Goal: Task Accomplishment & Management: Use online tool/utility

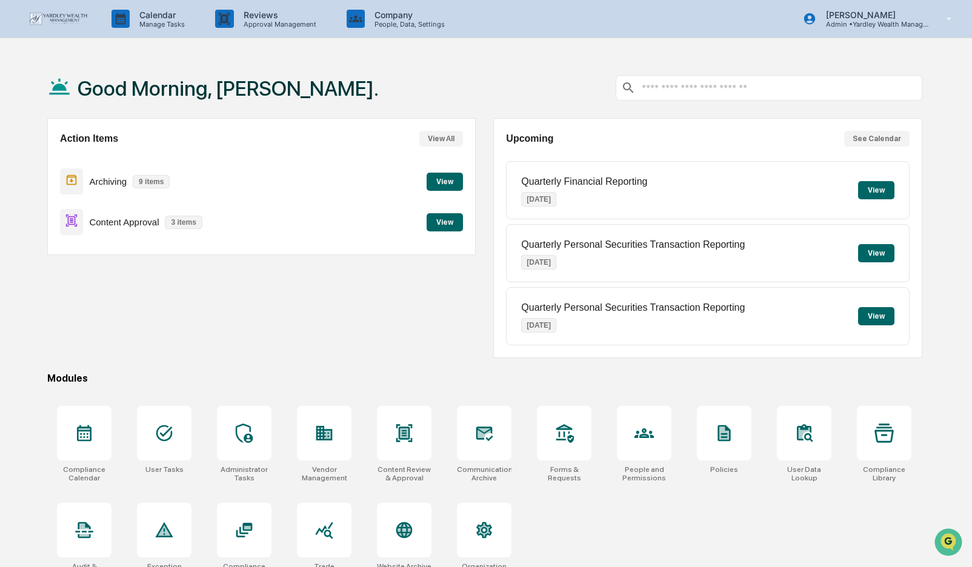
click at [436, 222] on button "View" at bounding box center [445, 222] width 36 height 18
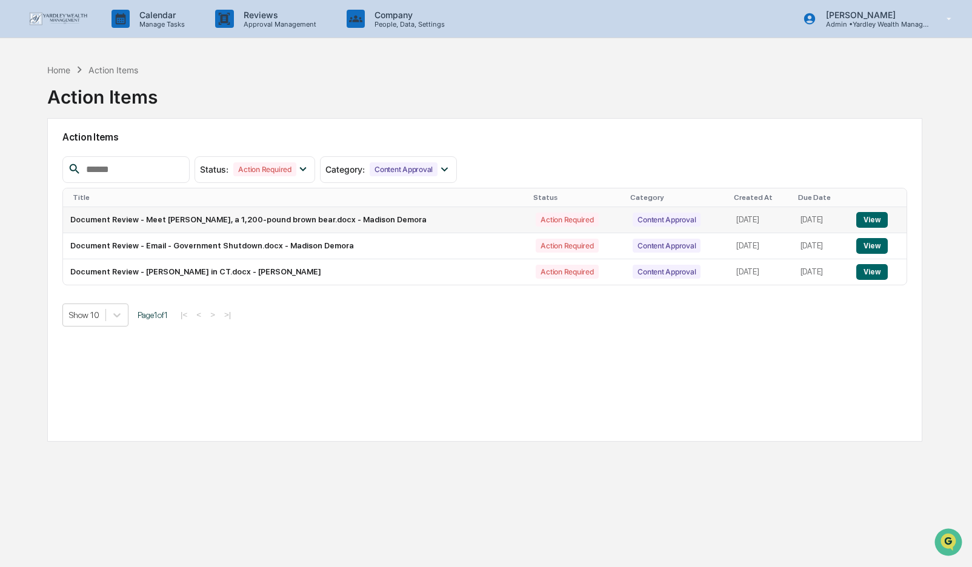
click at [868, 218] on button "View" at bounding box center [871, 220] width 31 height 16
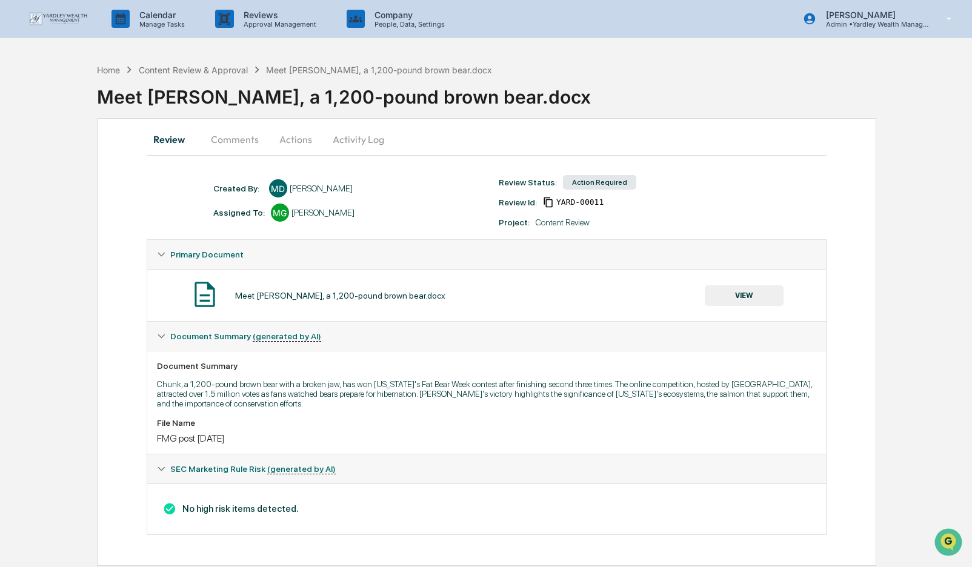
click at [302, 138] on button "Actions" at bounding box center [296, 139] width 55 height 29
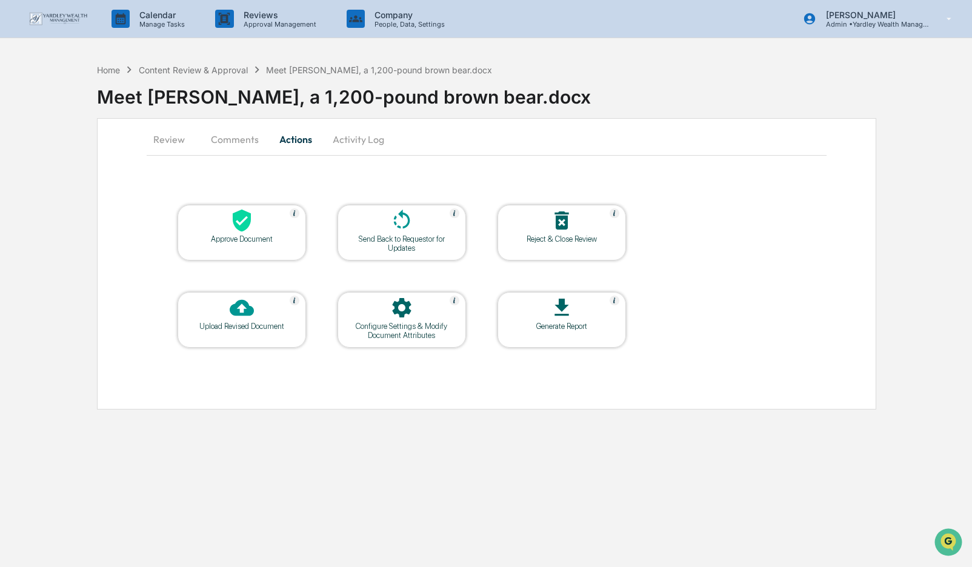
click at [233, 229] on icon at bounding box center [242, 221] width 24 height 24
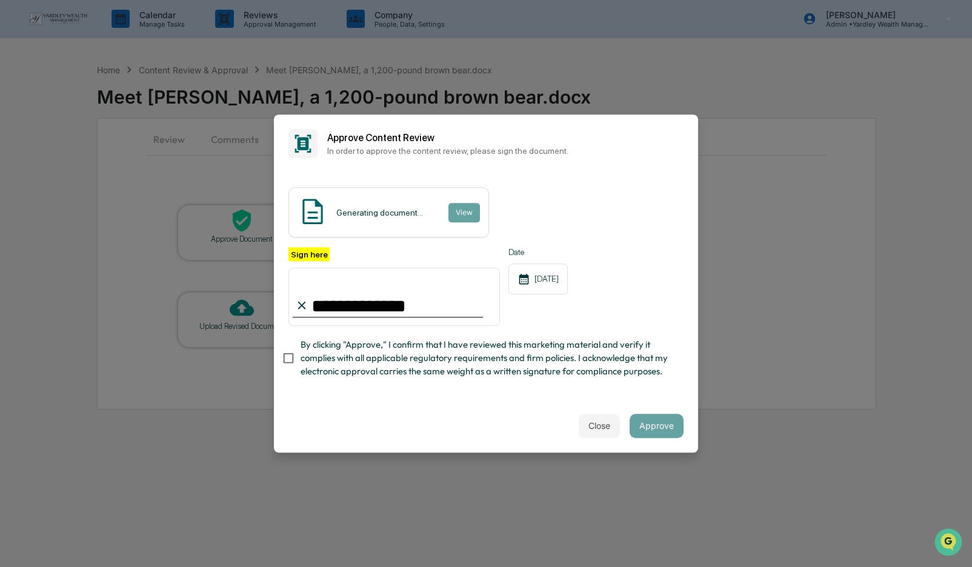
type input "**********"
click at [627, 373] on span "By clicking "Approve," I confirm that I have reviewed this marketing material a…" at bounding box center [487, 358] width 373 height 41
click at [658, 425] on button "Approve" at bounding box center [657, 426] width 54 height 24
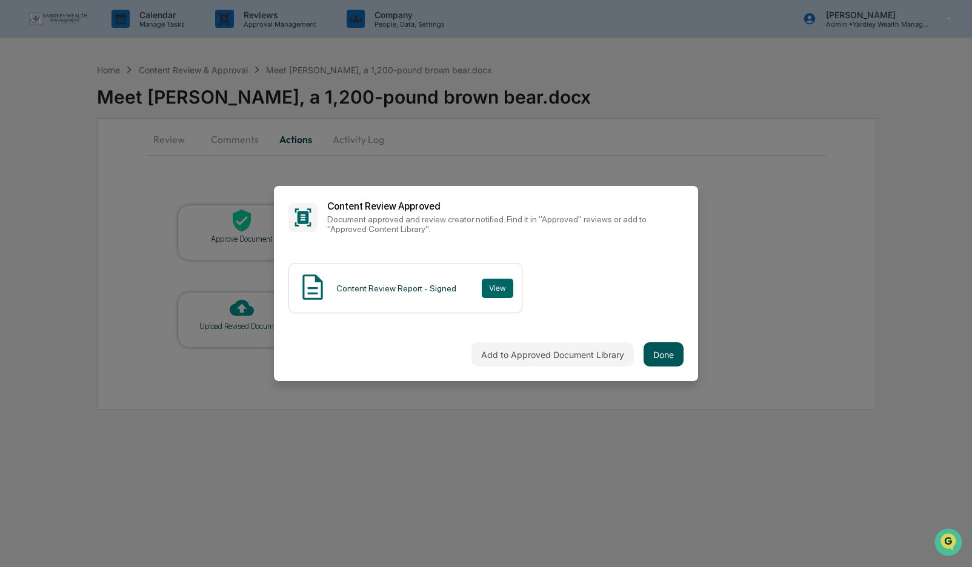
click at [667, 354] on button "Done" at bounding box center [664, 354] width 40 height 24
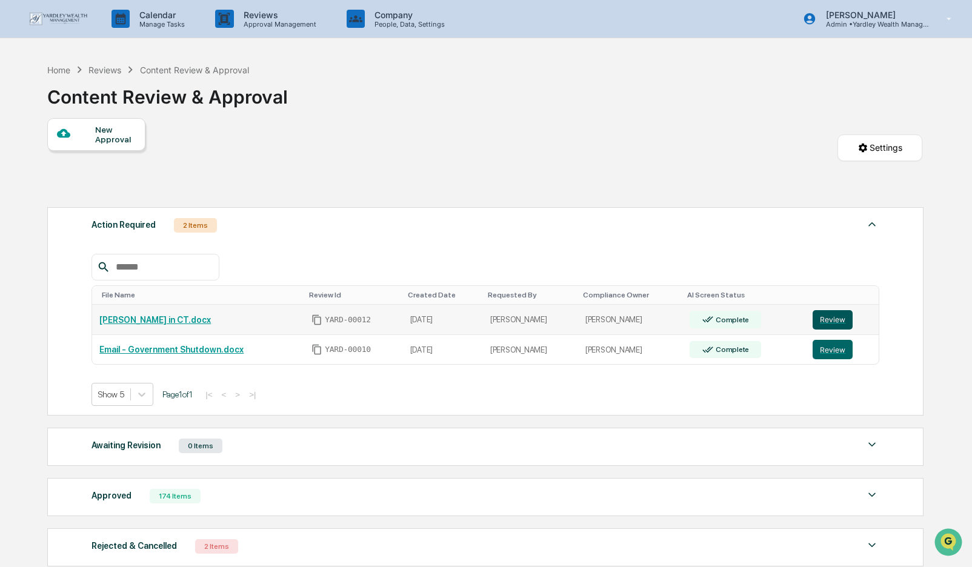
click at [833, 321] on button "Review" at bounding box center [833, 319] width 40 height 19
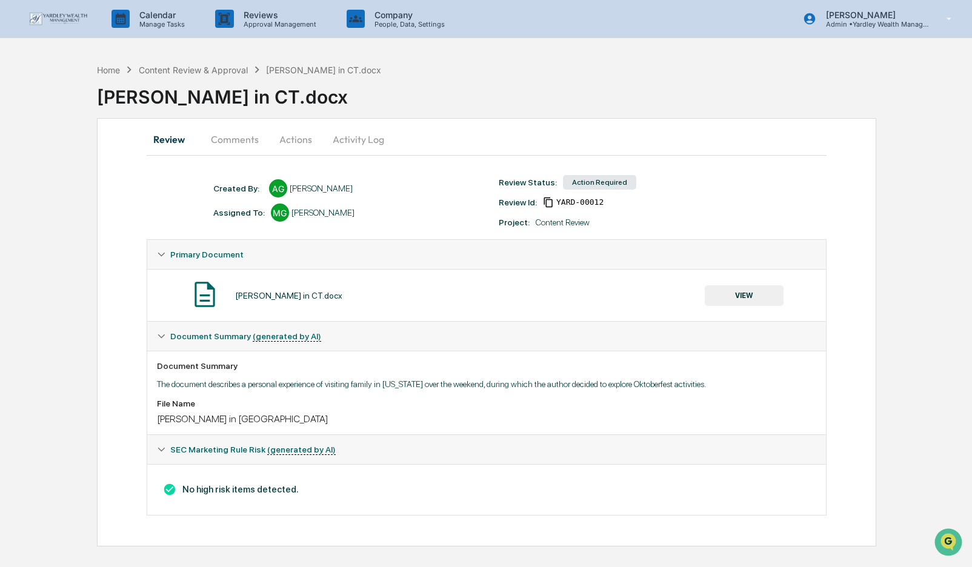
click at [744, 295] on button "VIEW" at bounding box center [744, 295] width 79 height 21
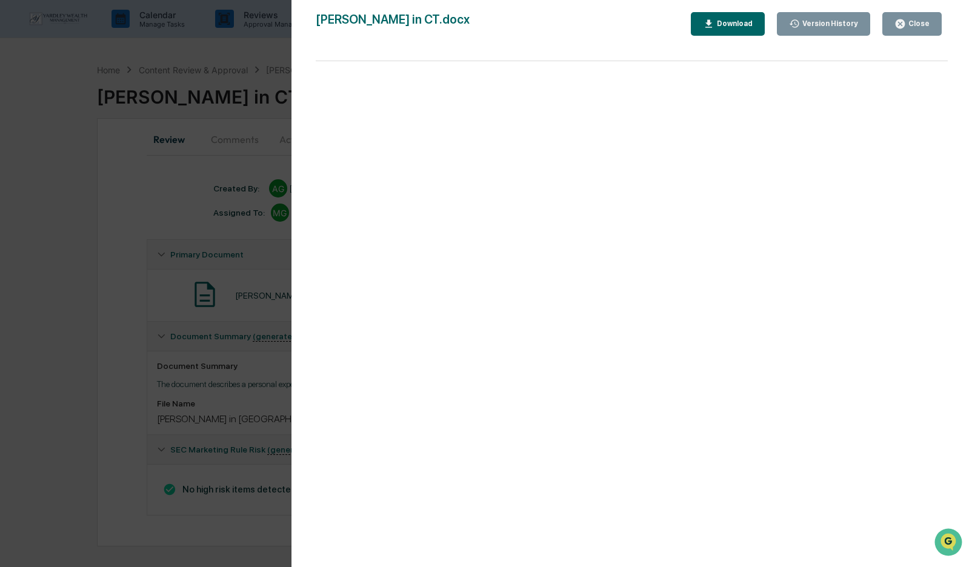
click at [919, 25] on div "Close" at bounding box center [918, 23] width 24 height 8
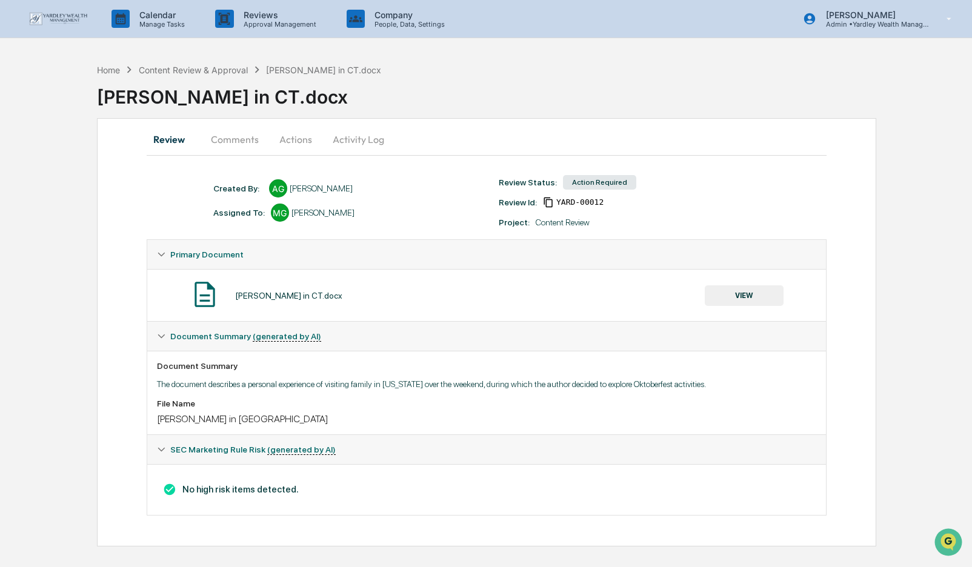
click at [298, 138] on button "Actions" at bounding box center [296, 139] width 55 height 29
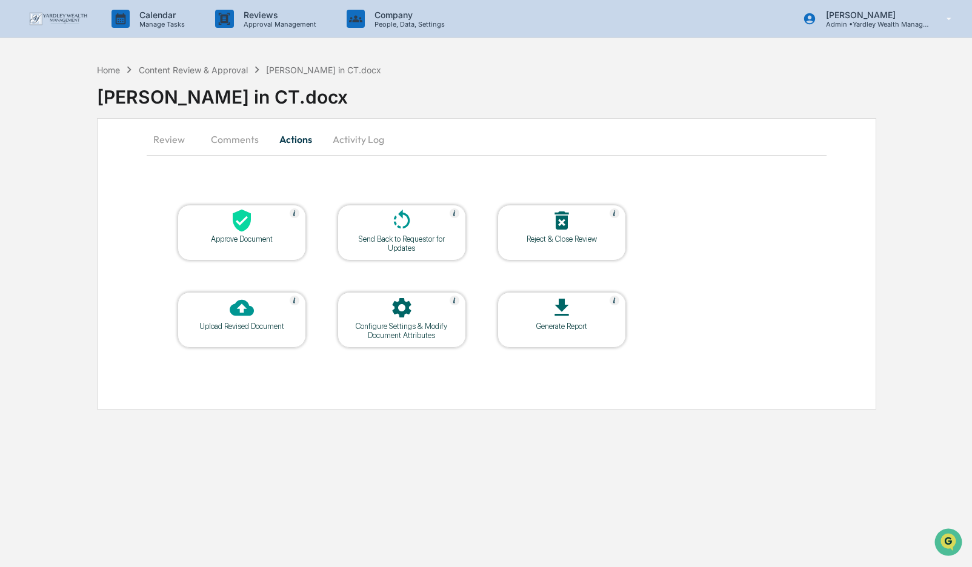
click at [244, 230] on icon at bounding box center [242, 221] width 18 height 22
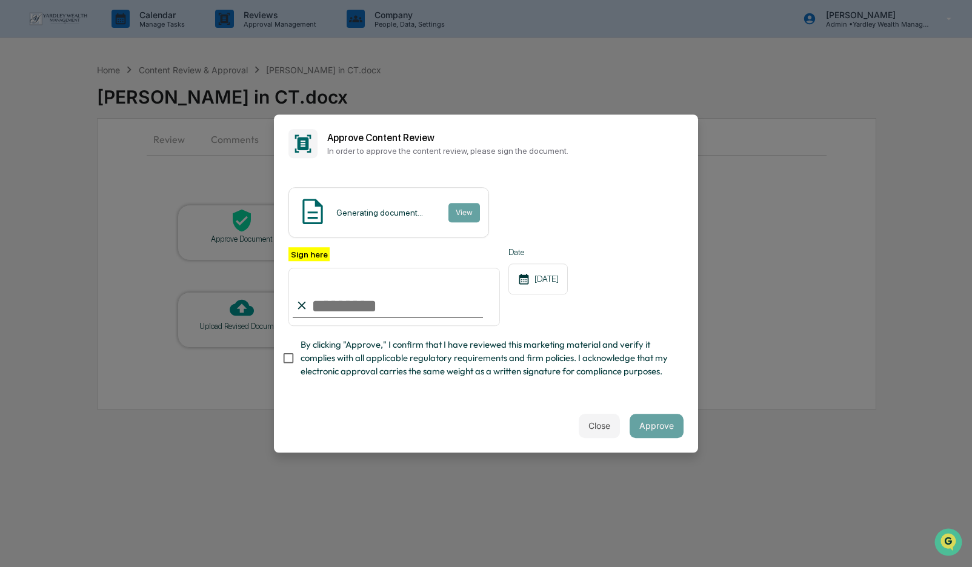
click at [314, 305] on input "Sign here" at bounding box center [395, 297] width 212 height 58
type input "**********"
click at [633, 358] on span "By clicking "Approve," I confirm that I have reviewed this marketing material a…" at bounding box center [487, 358] width 373 height 41
click at [658, 425] on button "Approve" at bounding box center [657, 426] width 54 height 24
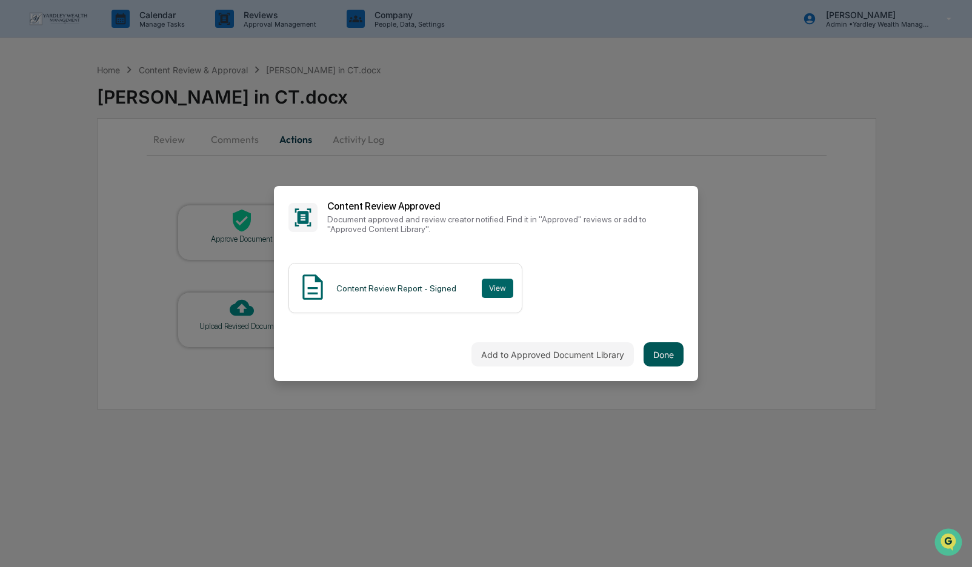
click at [665, 357] on button "Done" at bounding box center [664, 354] width 40 height 24
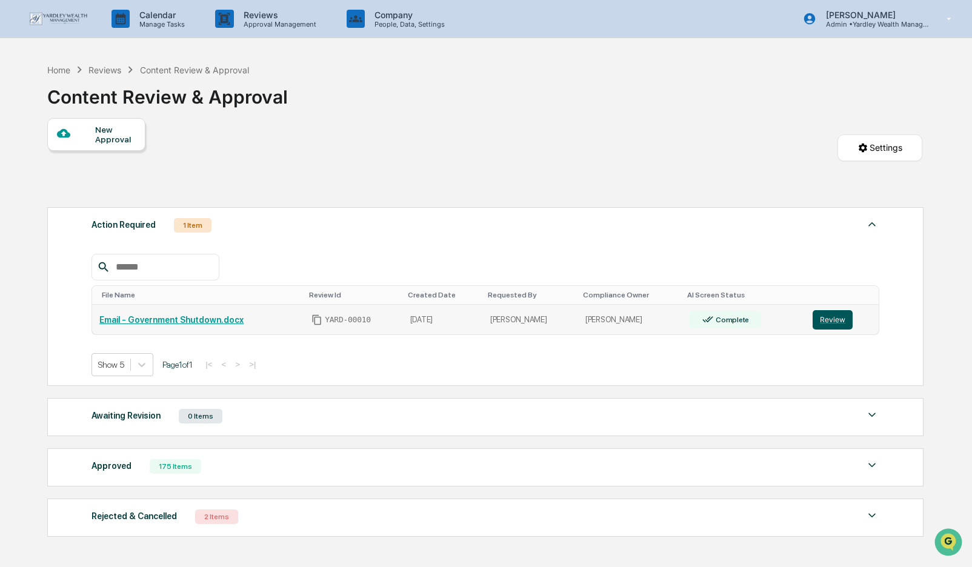
click at [833, 322] on button "Review" at bounding box center [833, 319] width 40 height 19
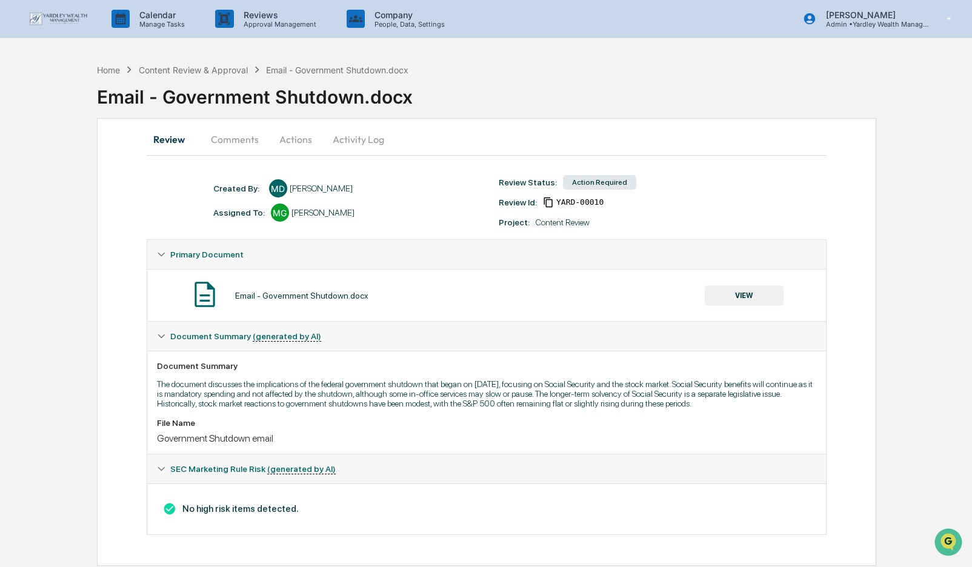
click at [297, 141] on button "Actions" at bounding box center [296, 139] width 55 height 29
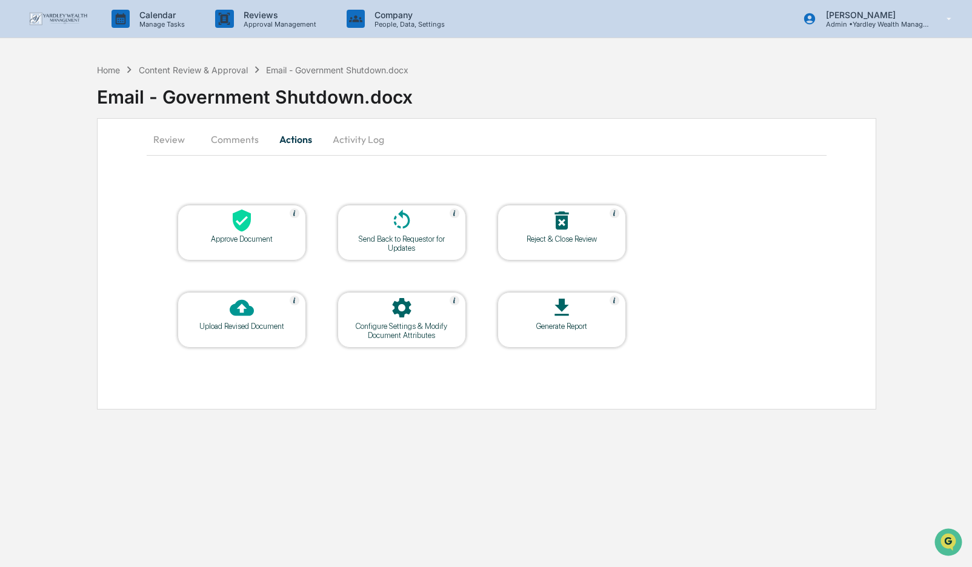
click at [249, 219] on icon at bounding box center [242, 221] width 18 height 22
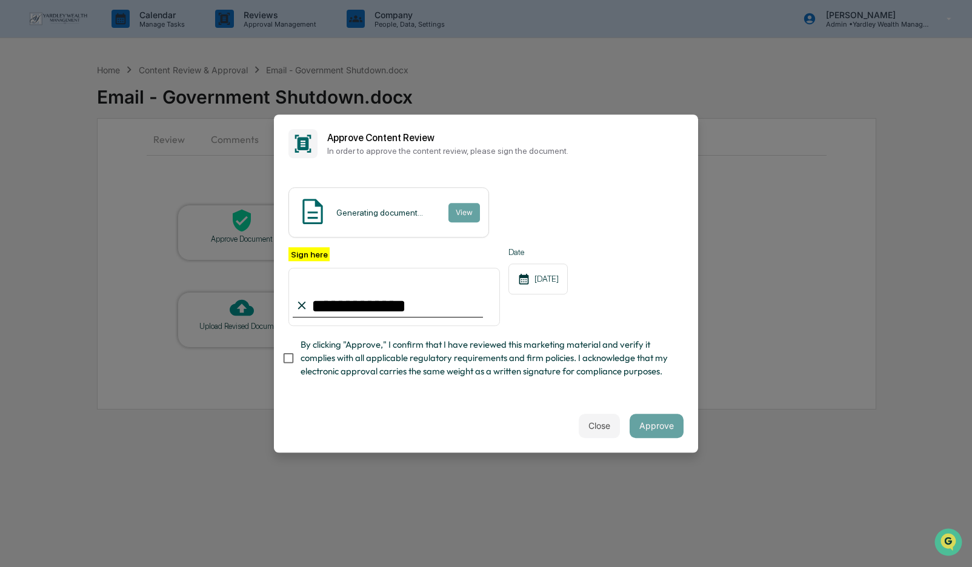
type input "**********"
click at [657, 424] on button "Approve" at bounding box center [657, 426] width 54 height 24
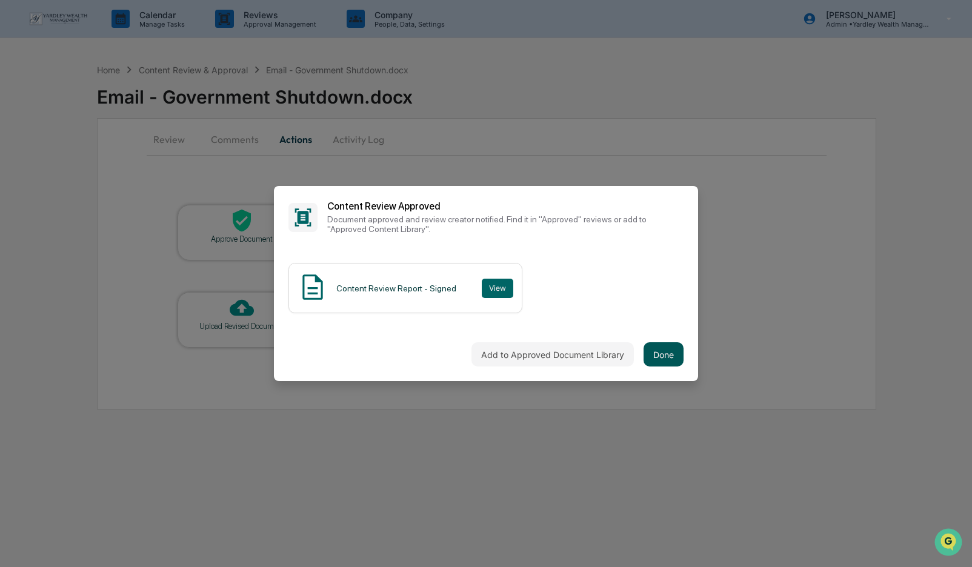
click at [667, 358] on button "Done" at bounding box center [664, 354] width 40 height 24
